Goal: Task Accomplishment & Management: Manage account settings

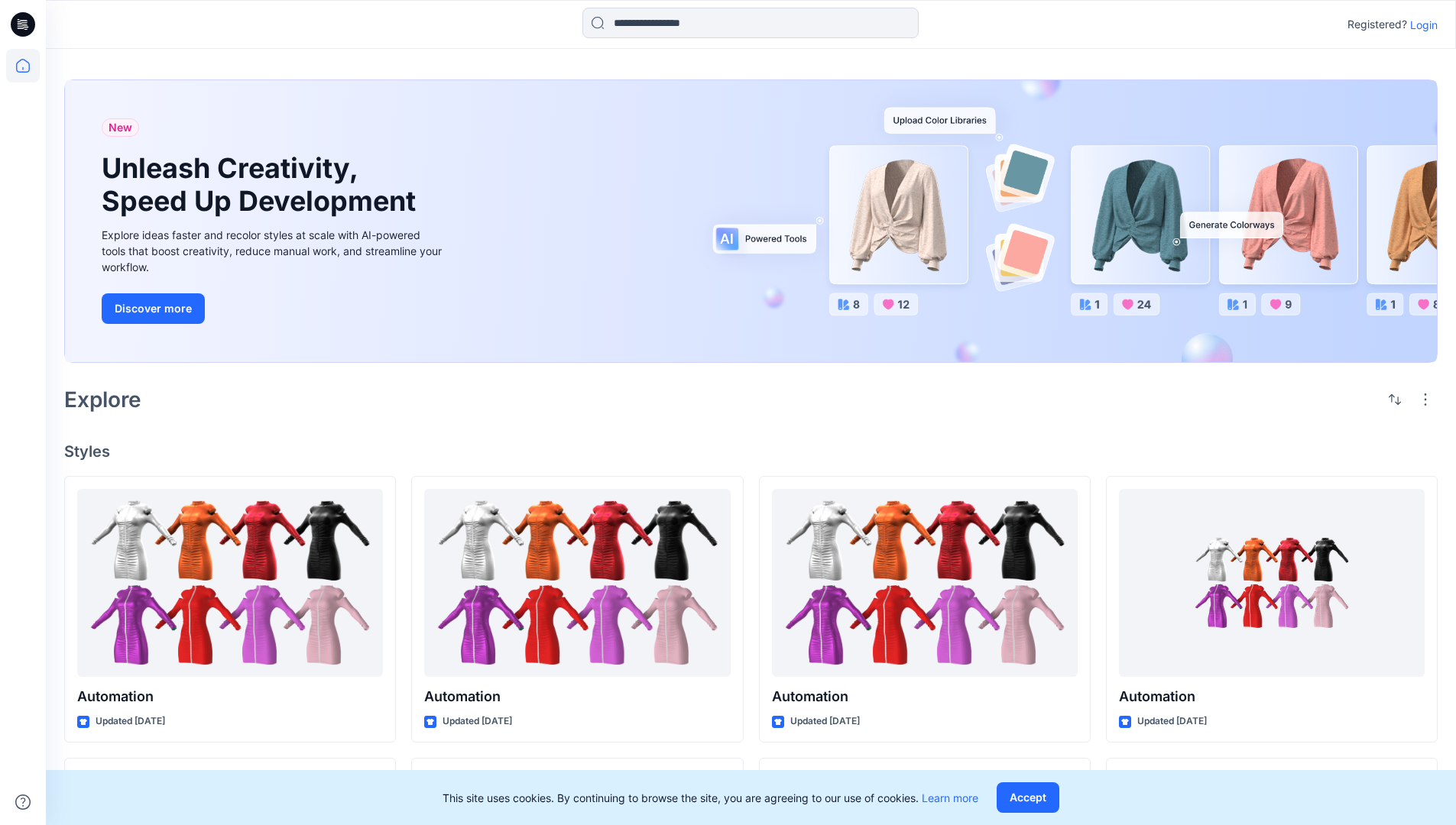
click at [1420, 24] on p "Login" at bounding box center [1424, 24] width 28 height 16
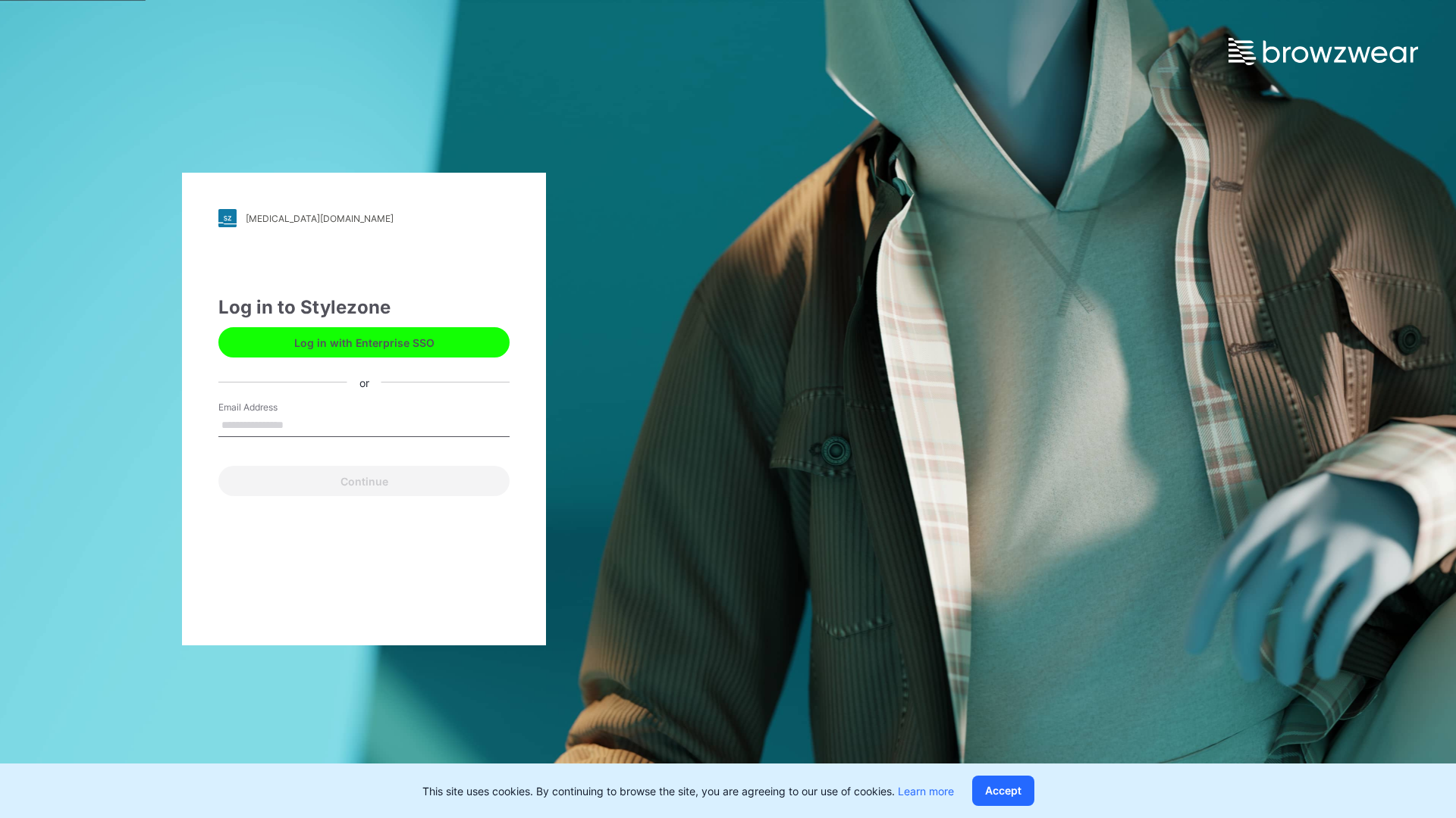
click at [299, 424] on input "Email Address" at bounding box center [364, 425] width 292 height 23
type input "**********"
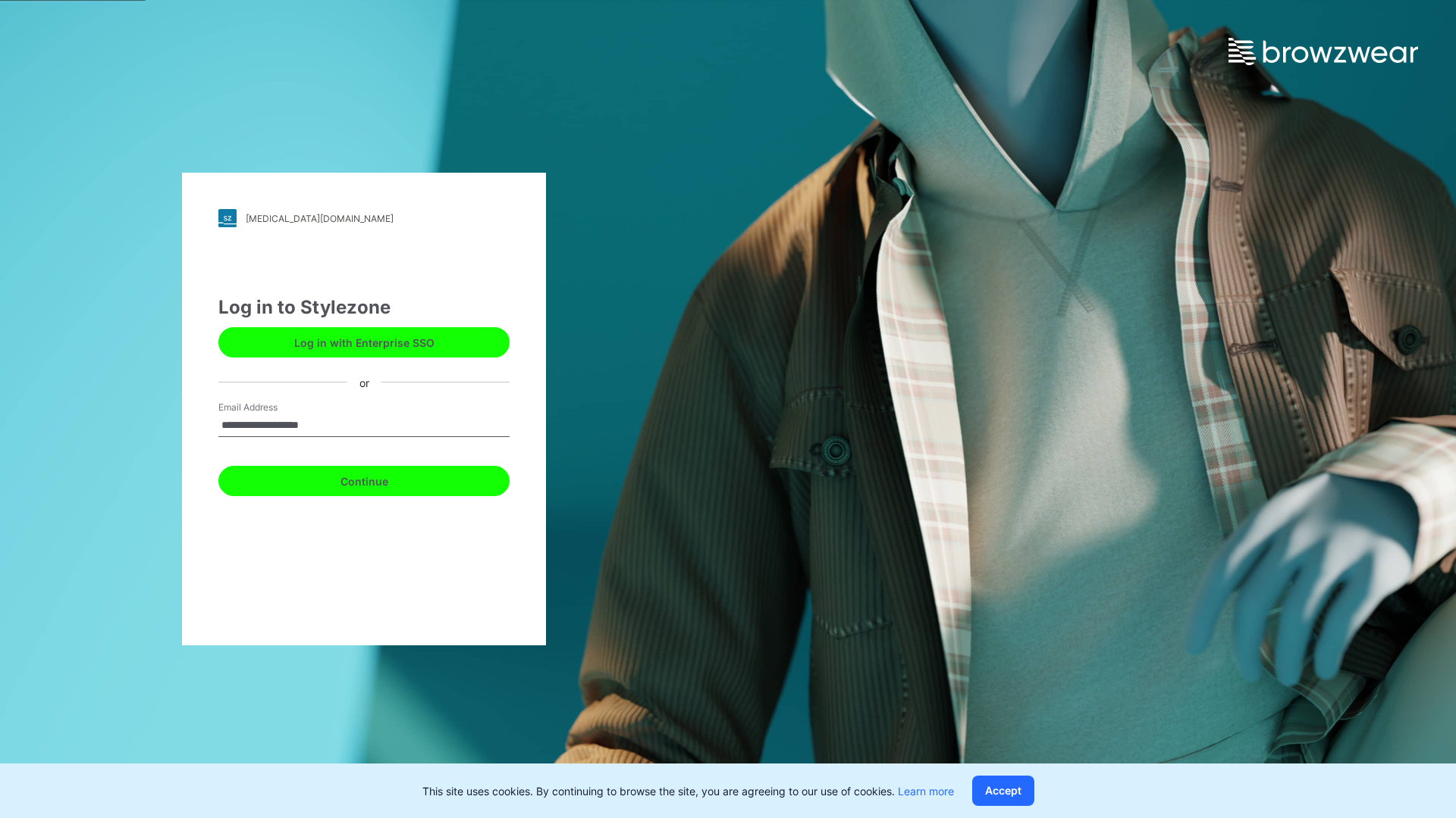
click at [380, 479] on button "Continue" at bounding box center [364, 481] width 292 height 30
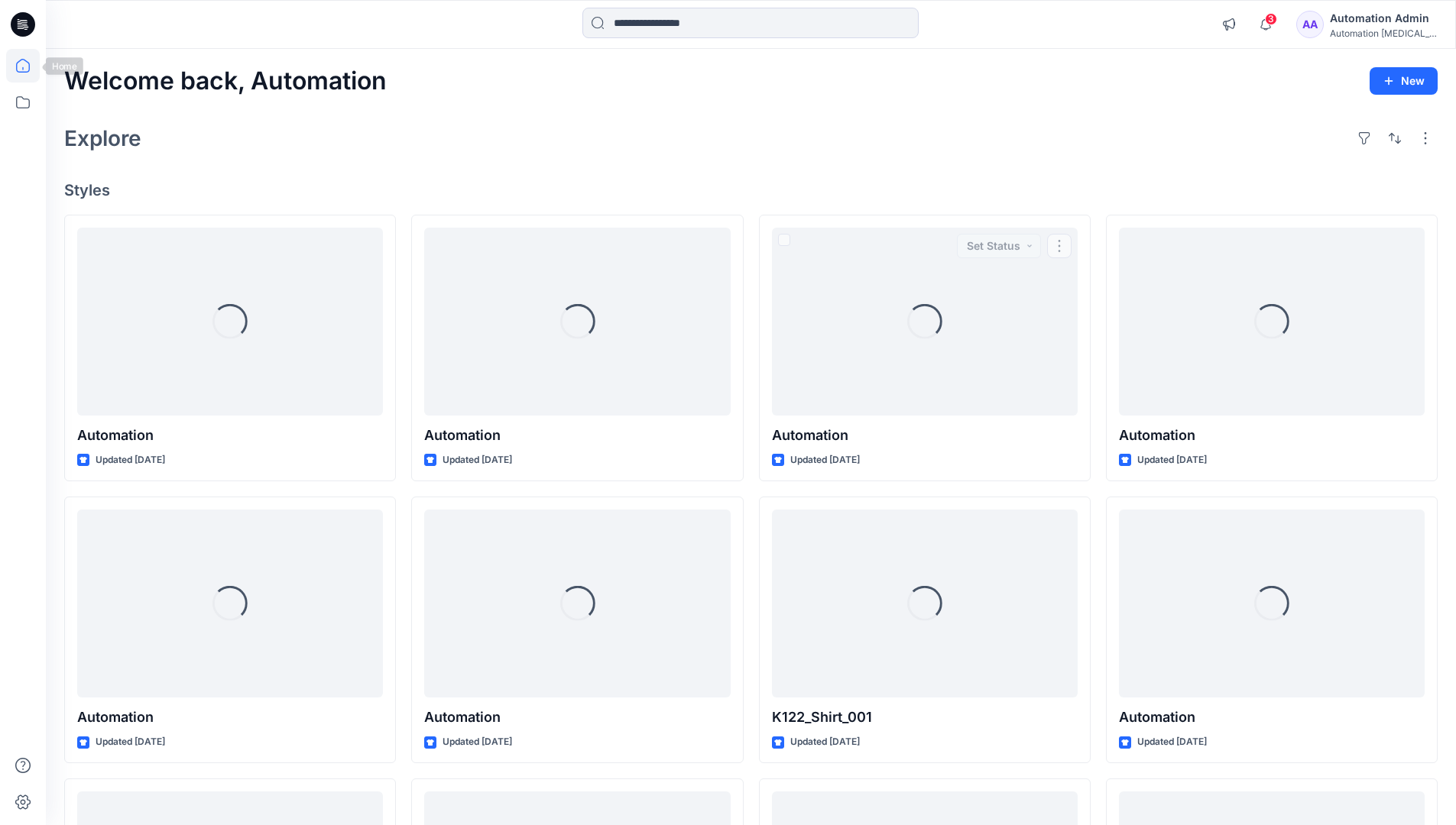
click at [29, 66] on icon at bounding box center [23, 66] width 14 height 14
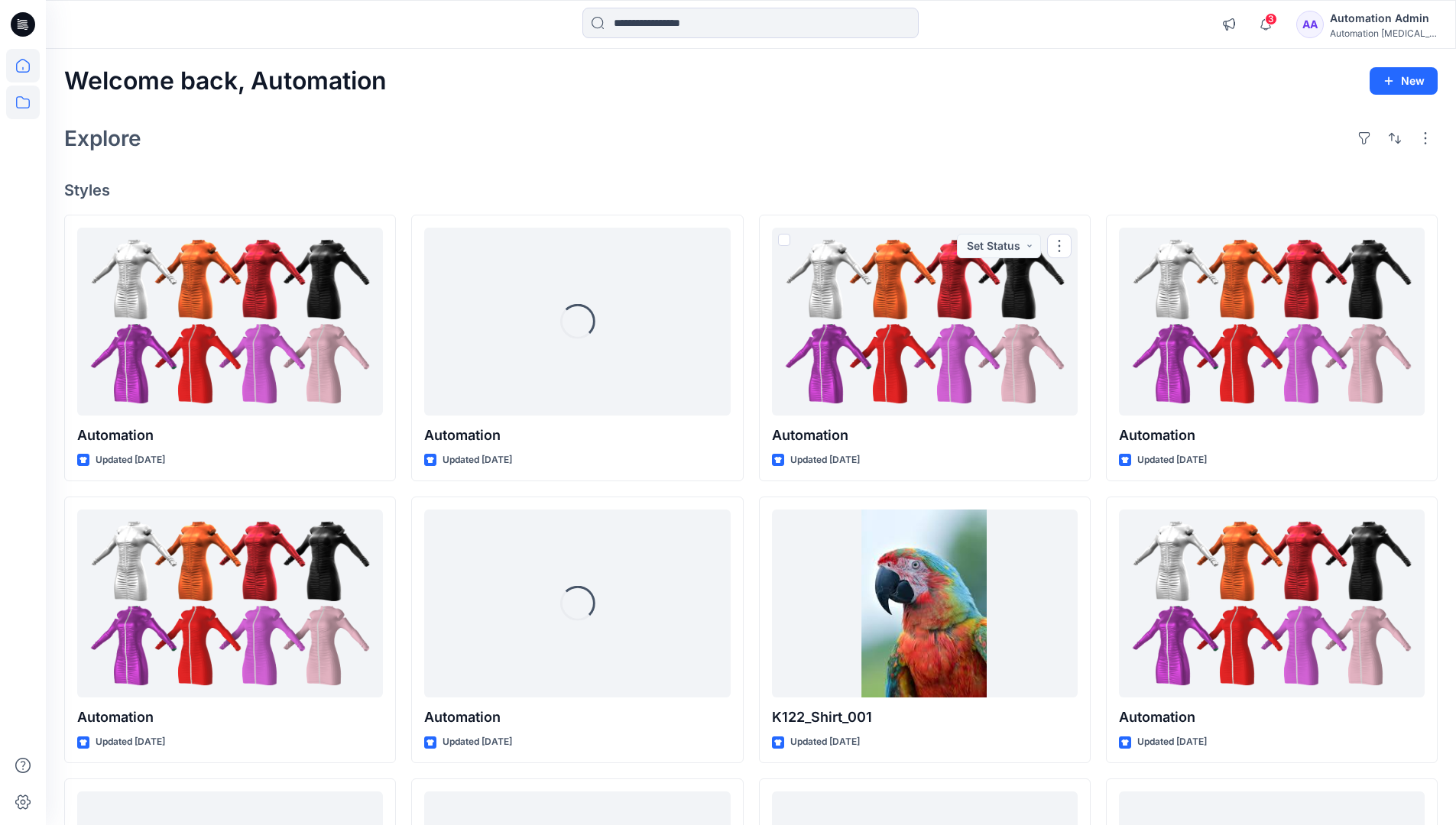
click at [20, 104] on icon at bounding box center [23, 102] width 34 height 34
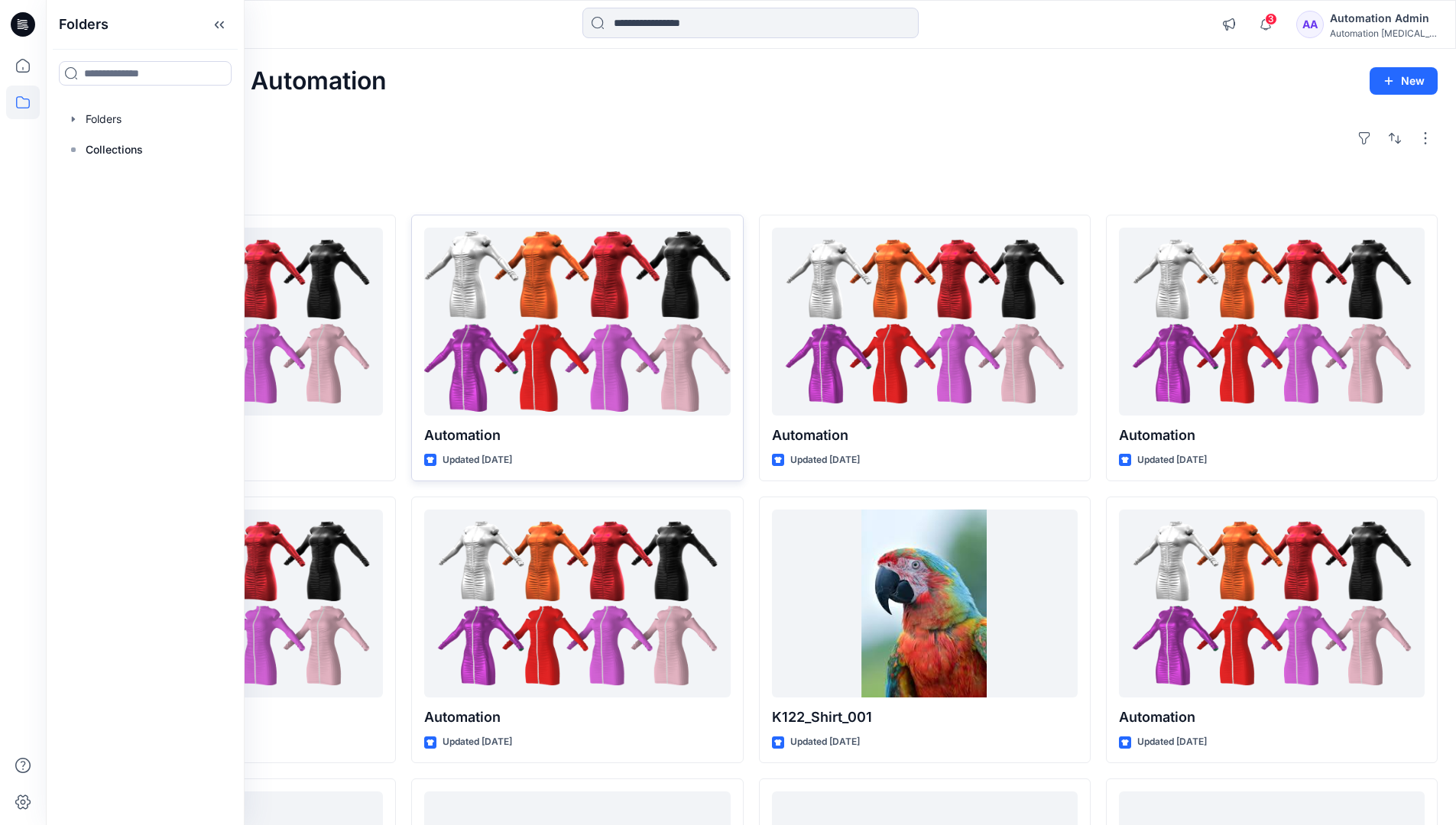
click at [440, 360] on div at bounding box center [577, 323] width 306 height 189
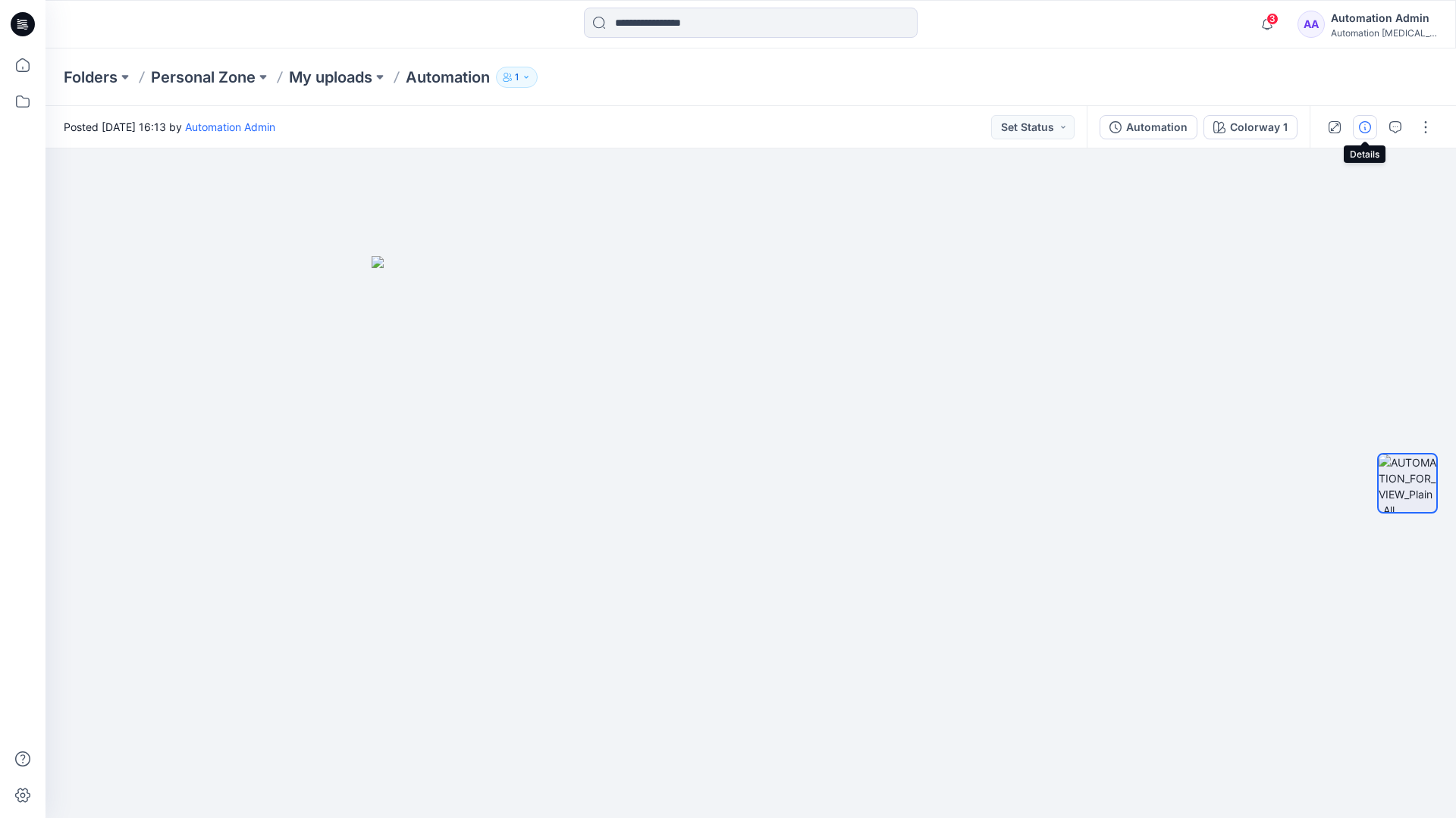
click at [1365, 124] on icon "button" at bounding box center [1365, 127] width 12 height 12
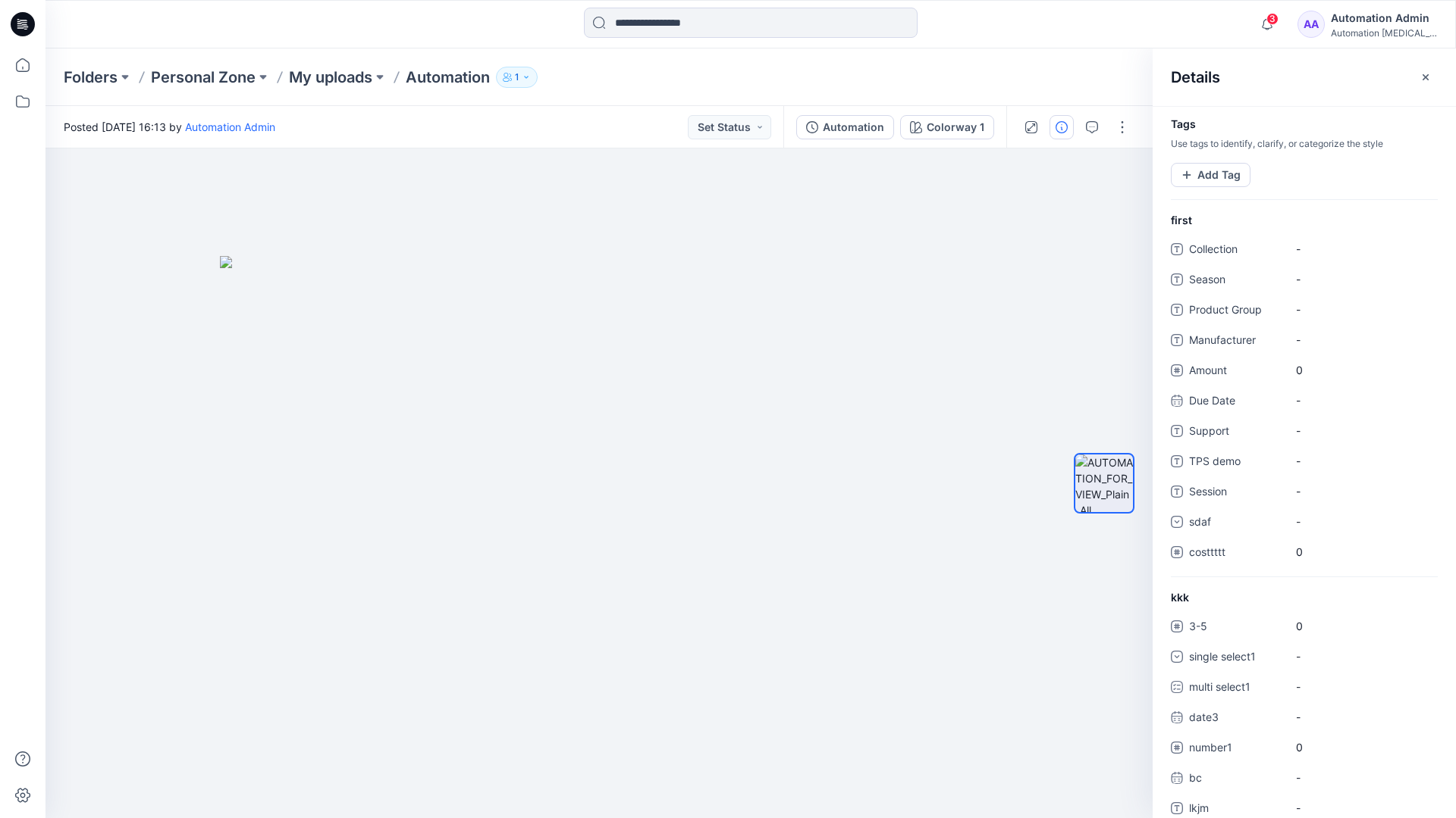
click at [1376, 23] on div "Automation Admin" at bounding box center [1383, 18] width 106 height 18
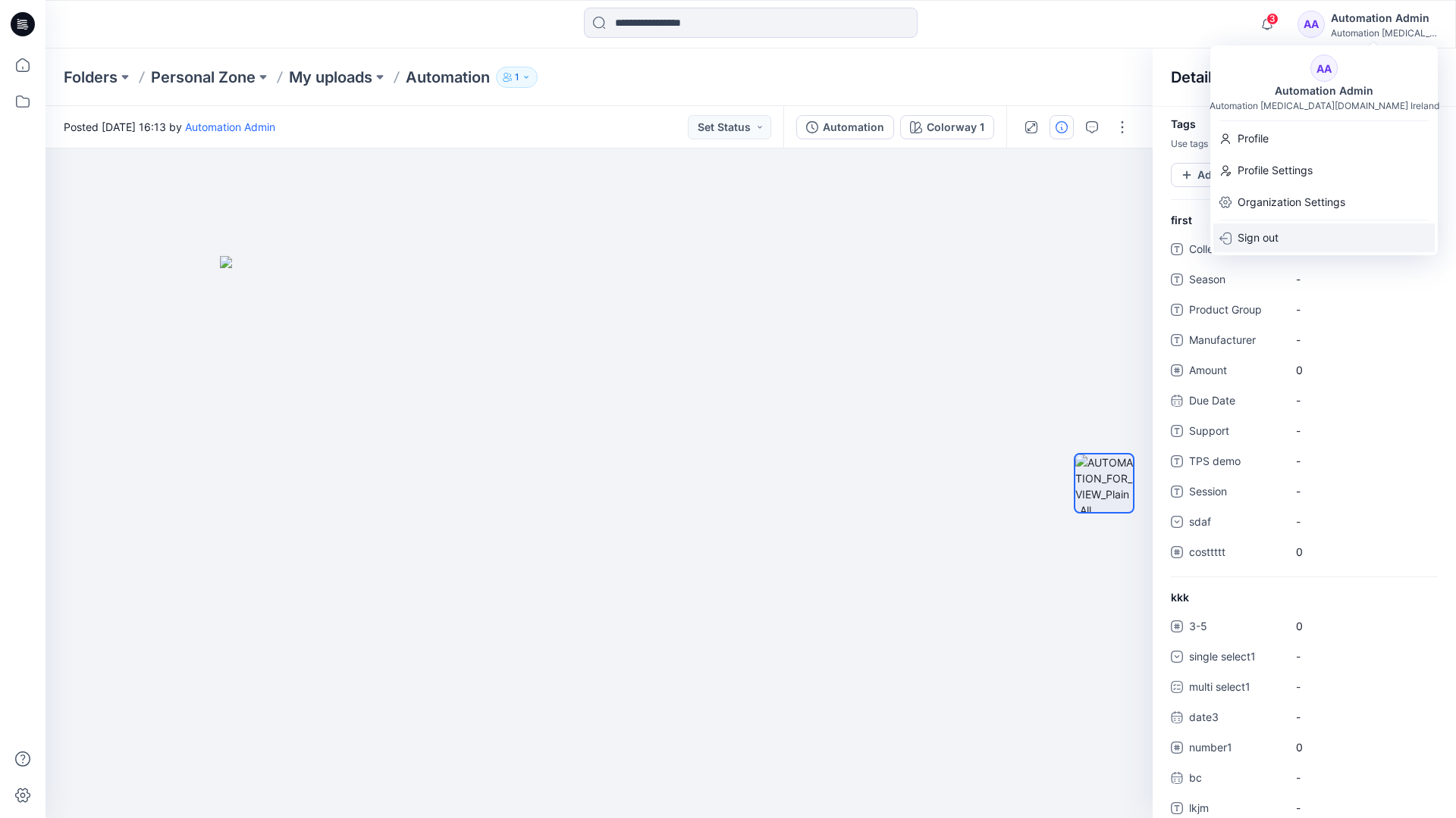
click at [1283, 243] on div "Sign out" at bounding box center [1324, 238] width 221 height 28
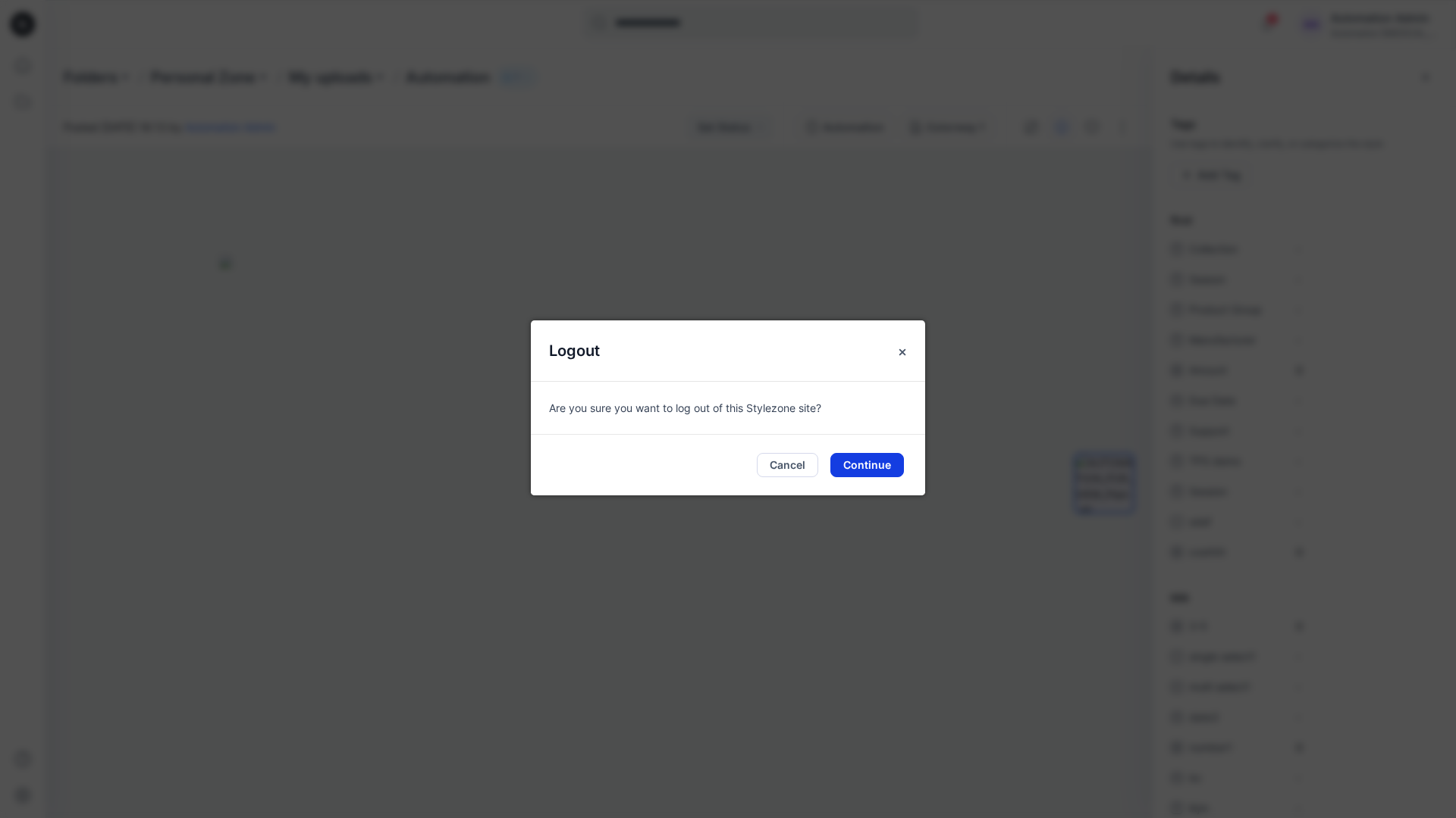
click at [881, 463] on button "Continue" at bounding box center [867, 465] width 74 height 24
